Goal: Transaction & Acquisition: Purchase product/service

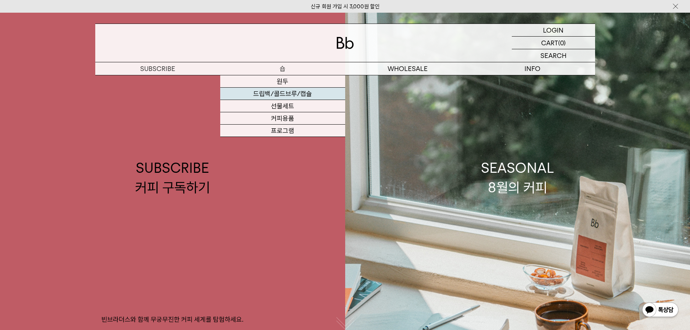
click at [292, 95] on link "드립백/콜드브루/캡슐" at bounding box center [282, 94] width 125 height 12
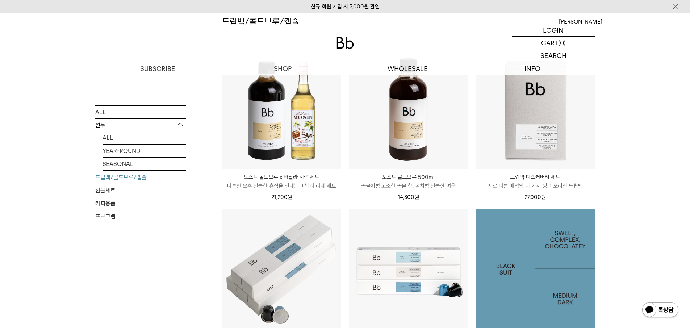
scroll to position [36, 0]
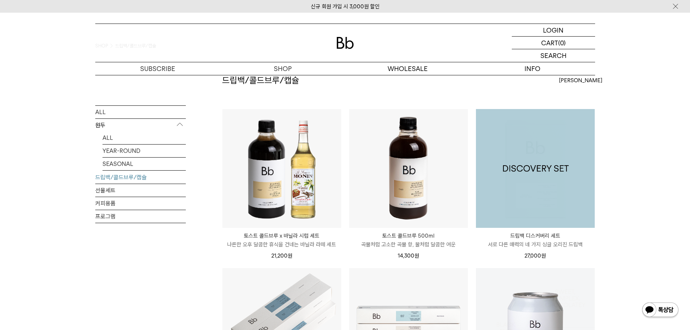
click at [550, 189] on div at bounding box center [535, 168] width 119 height 119
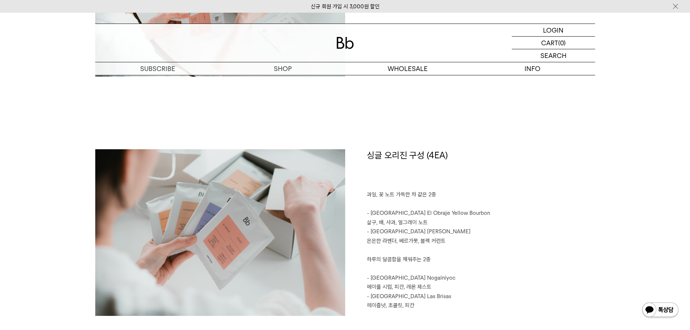
scroll to position [761, 0]
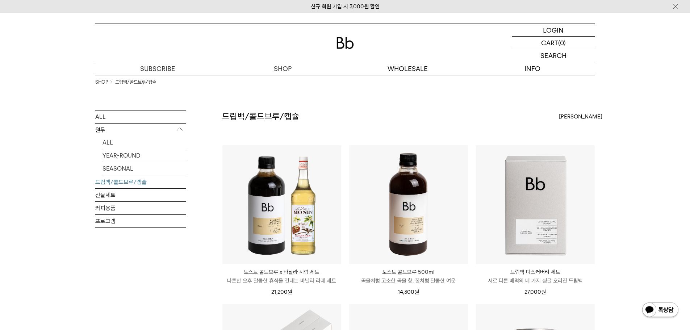
scroll to position [36, 0]
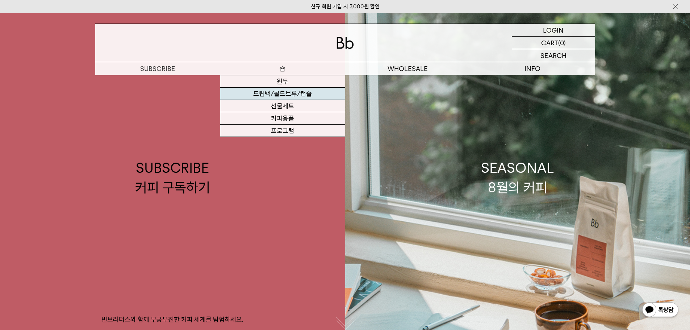
click at [293, 95] on link "드립백/콜드브루/캡슐" at bounding box center [282, 94] width 125 height 12
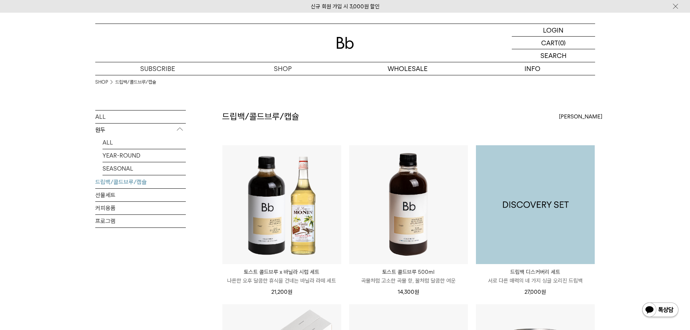
click at [531, 199] on img at bounding box center [535, 204] width 119 height 119
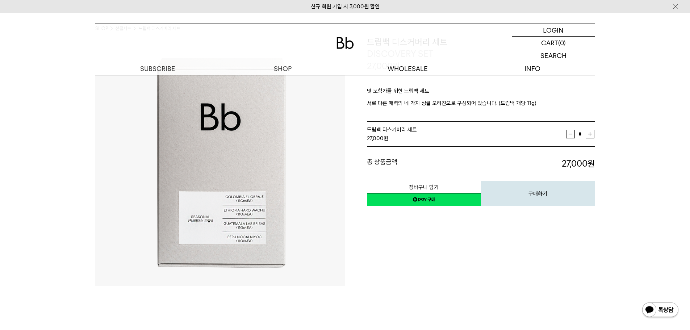
scroll to position [36, 0]
